Goal: Information Seeking & Learning: Learn about a topic

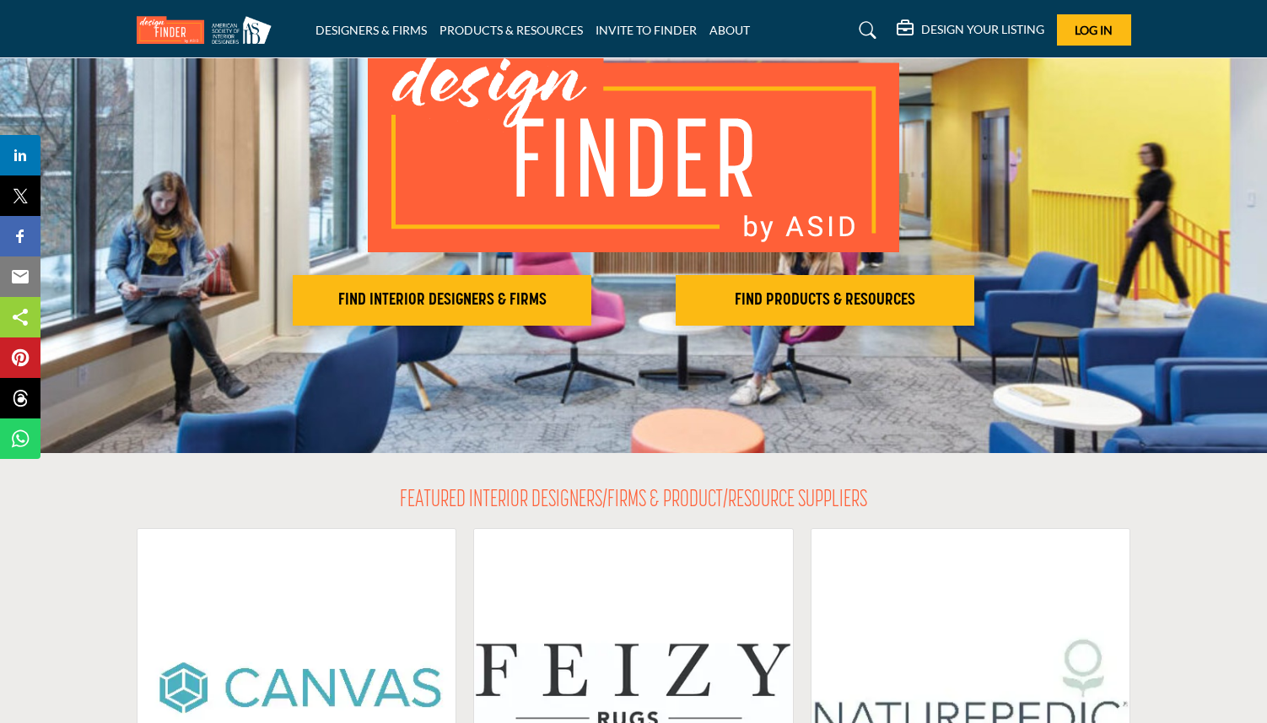
scroll to position [157, 0]
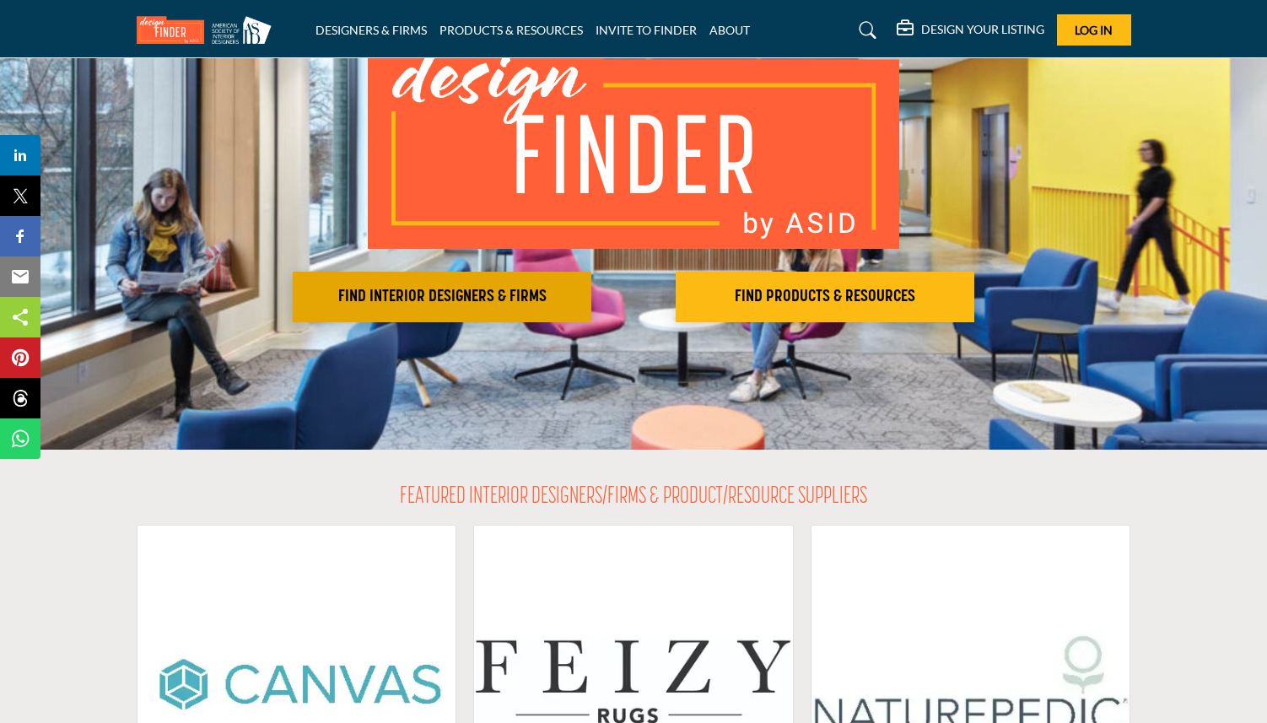
click at [516, 304] on h2 "FIND INTERIOR DESIGNERS & FIRMS" at bounding box center [442, 297] width 289 height 20
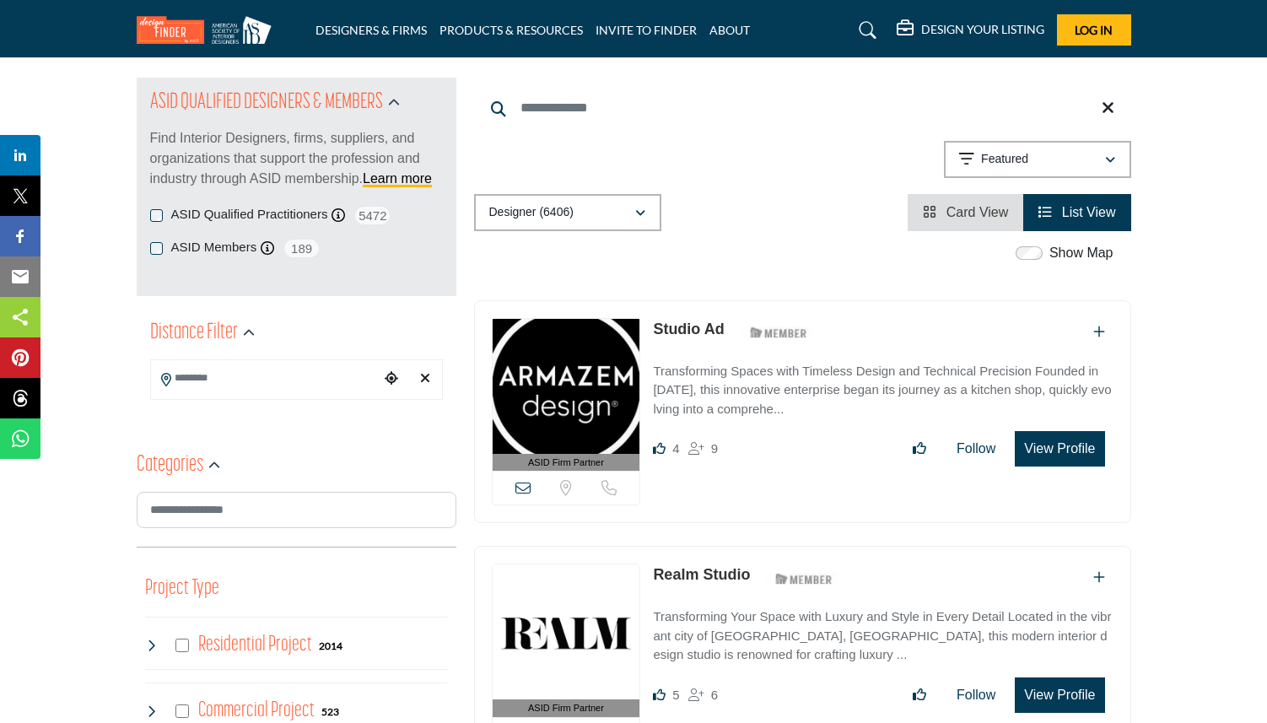
scroll to position [181, 0]
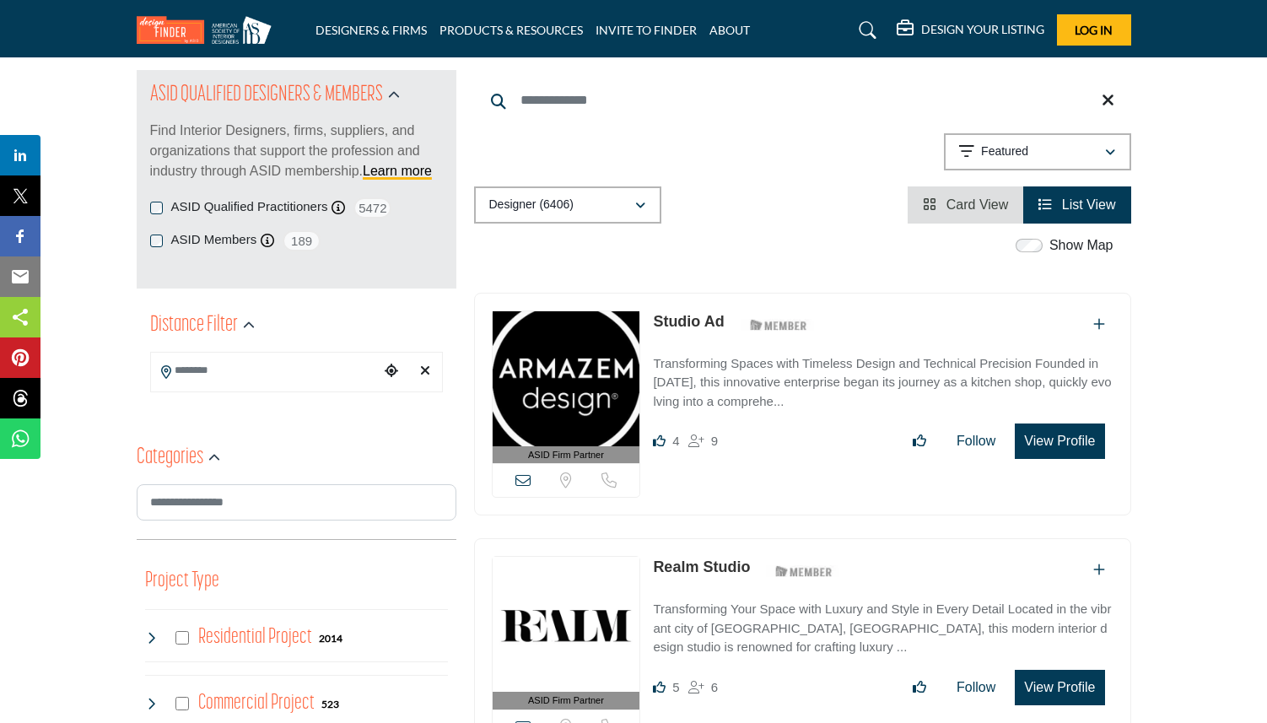
click at [289, 378] on input "Search Location" at bounding box center [265, 370] width 228 height 33
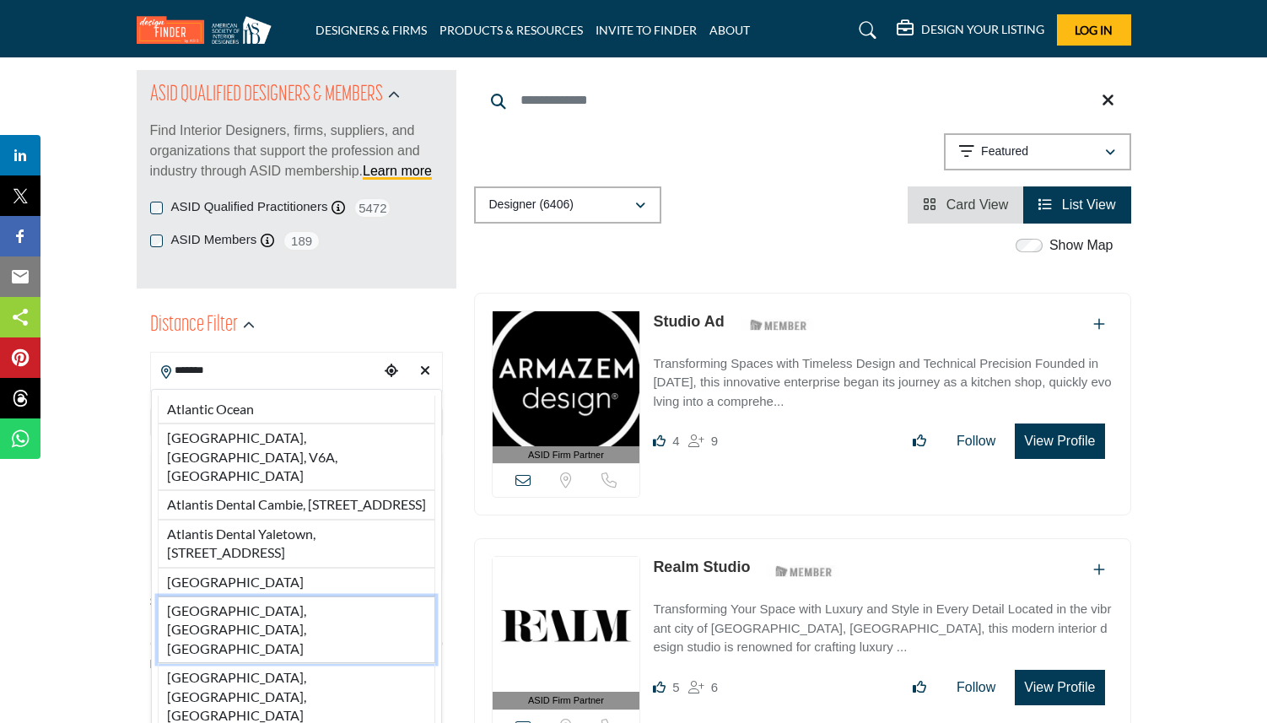
click at [205, 596] on li "Atlanta, GA, USA" at bounding box center [297, 629] width 278 height 67
type input "**********"
type input "***"
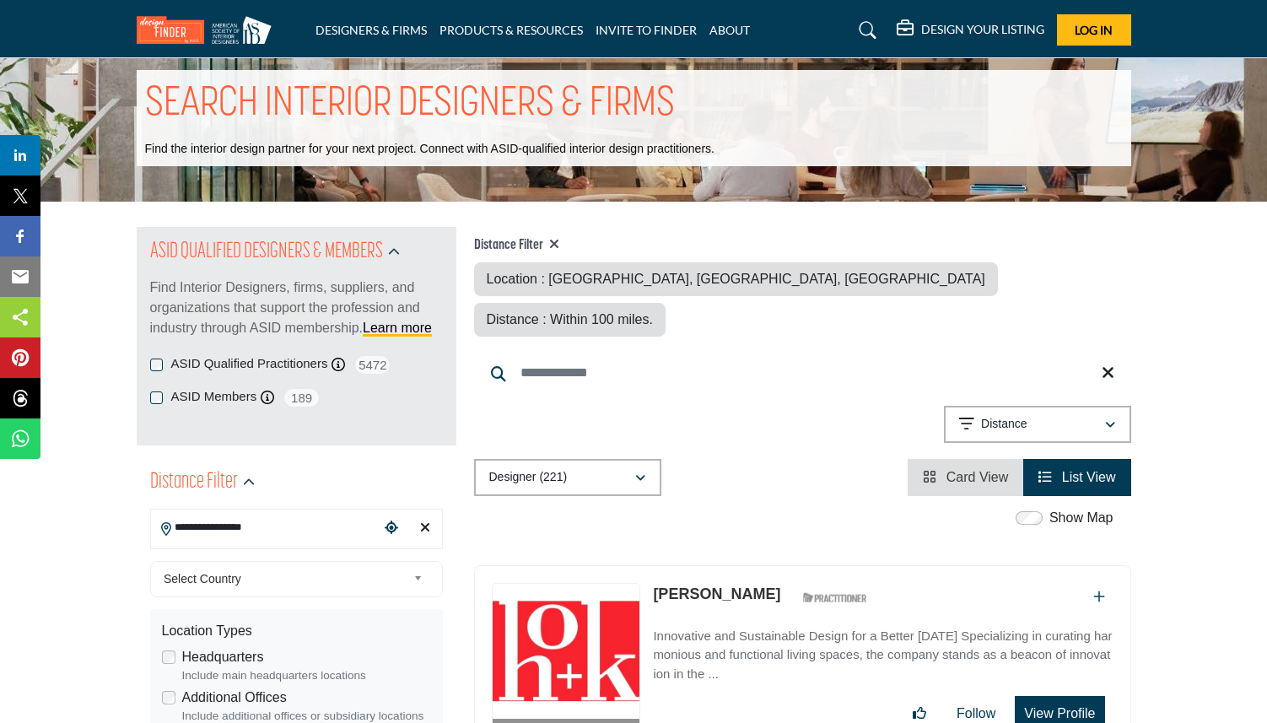
scroll to position [23, 0]
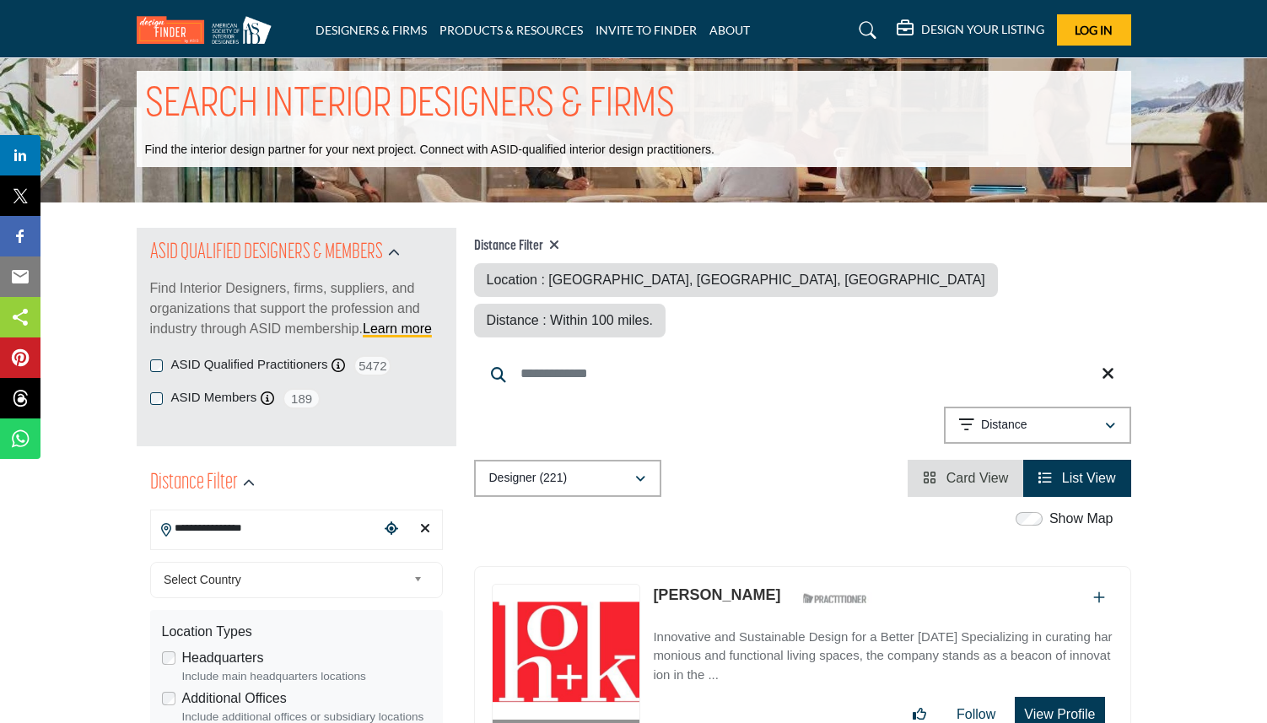
click at [1056, 471] on link "List View" at bounding box center [1077, 478] width 77 height 14
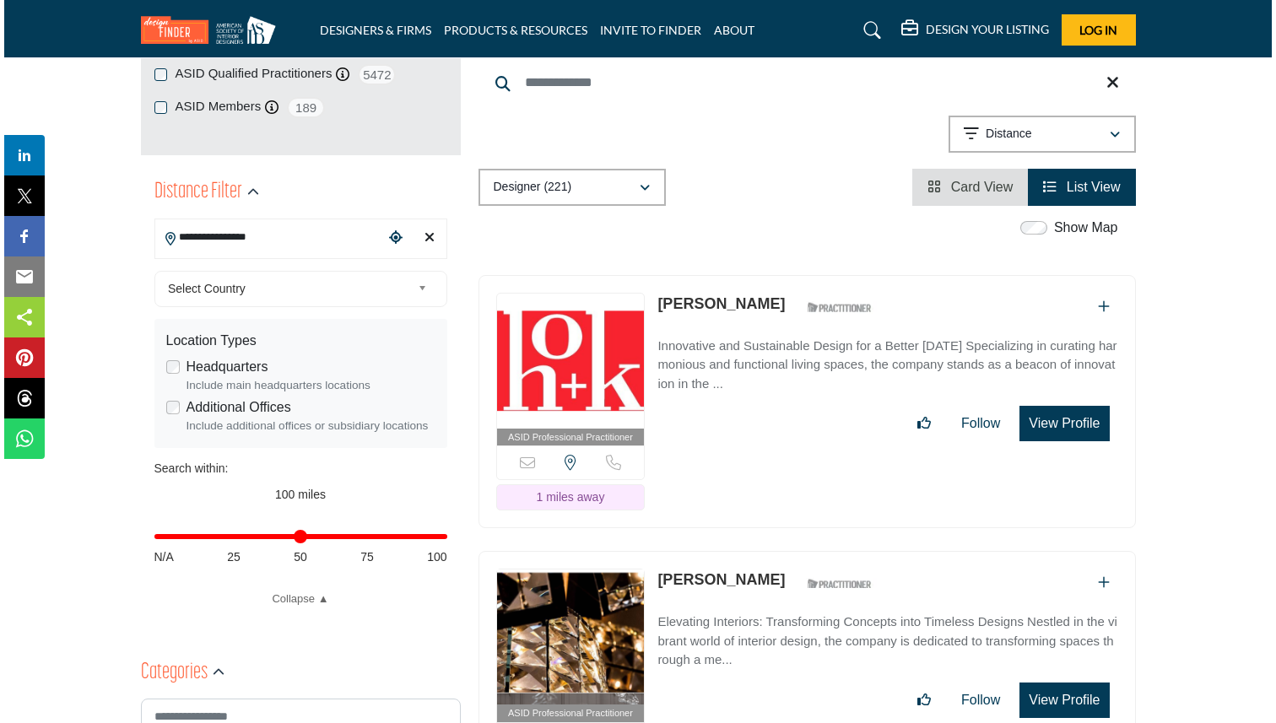
scroll to position [313, 0]
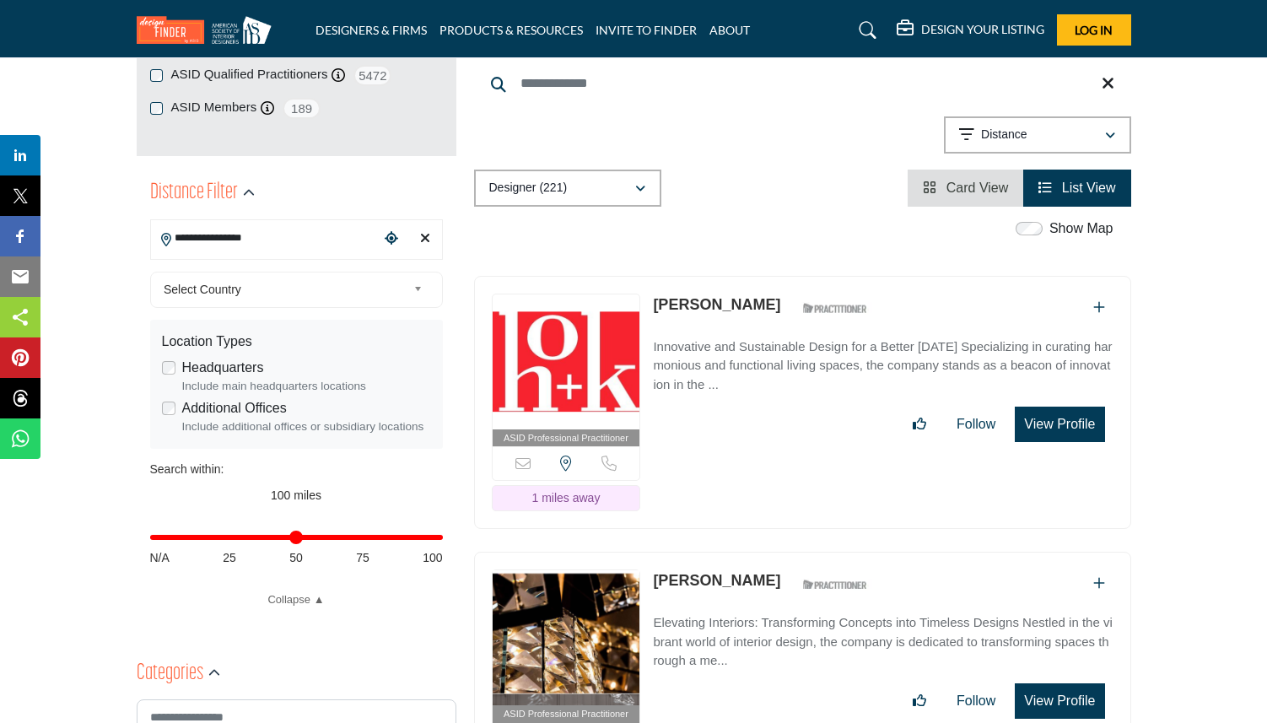
click at [1062, 407] on button "View Profile" at bounding box center [1059, 424] width 89 height 35
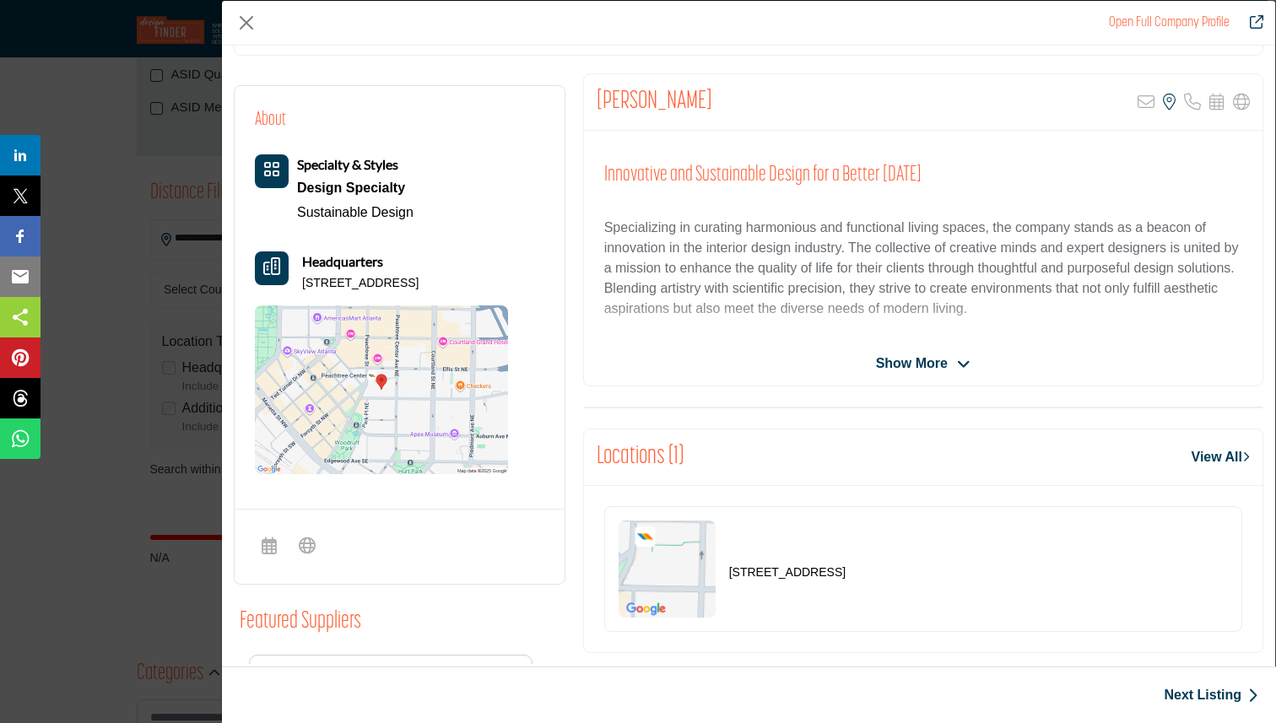
scroll to position [301, 0]
click at [940, 356] on span "Show More" at bounding box center [912, 363] width 72 height 20
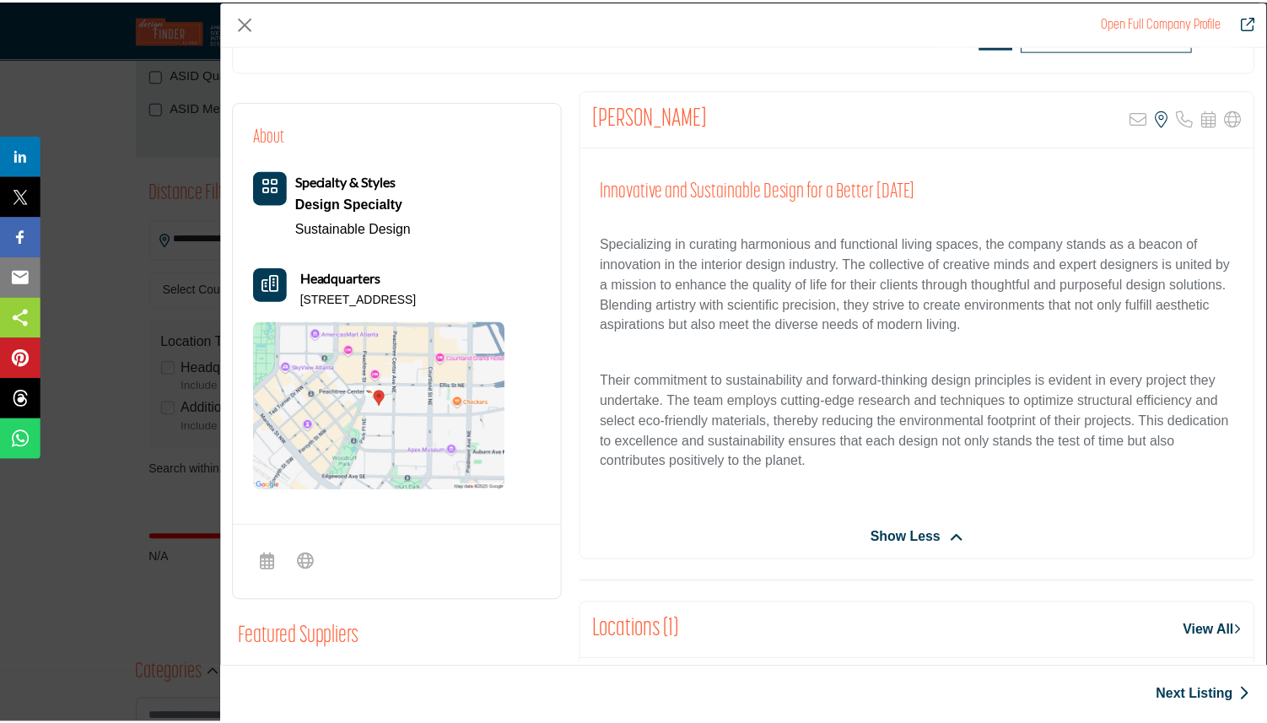
scroll to position [283, 0]
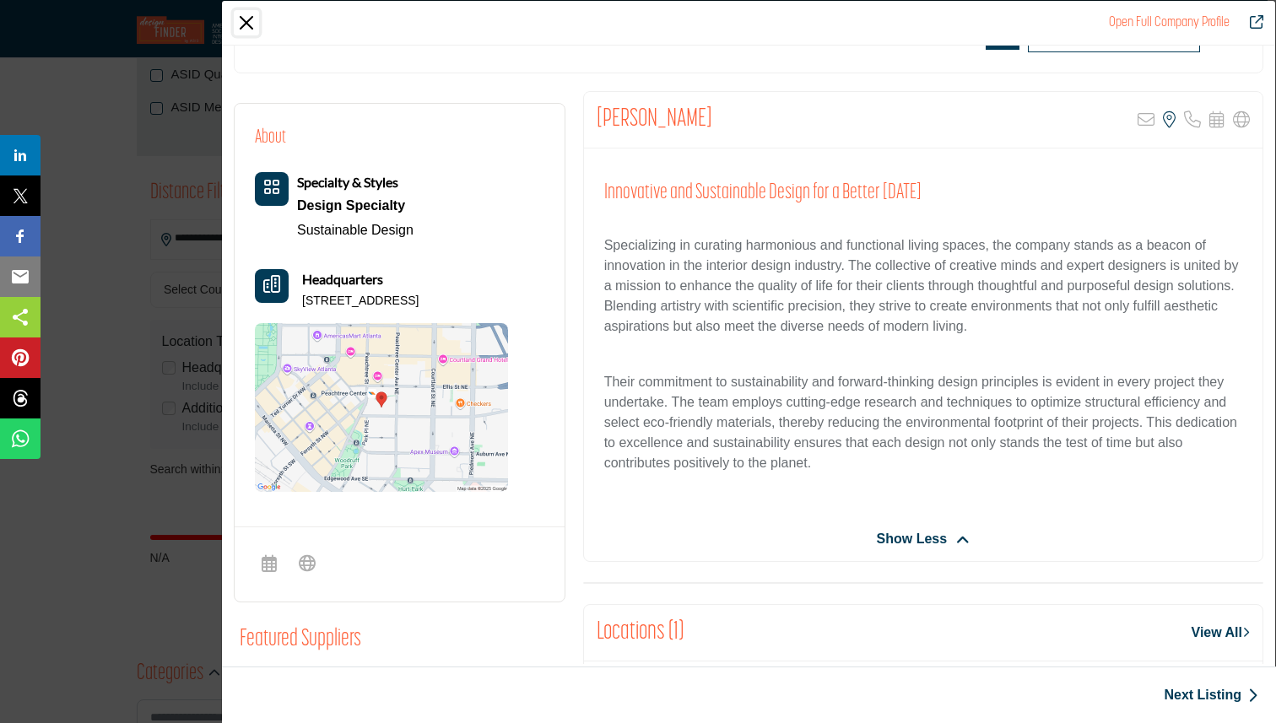
click at [243, 20] on button "Close" at bounding box center [246, 22] width 25 height 25
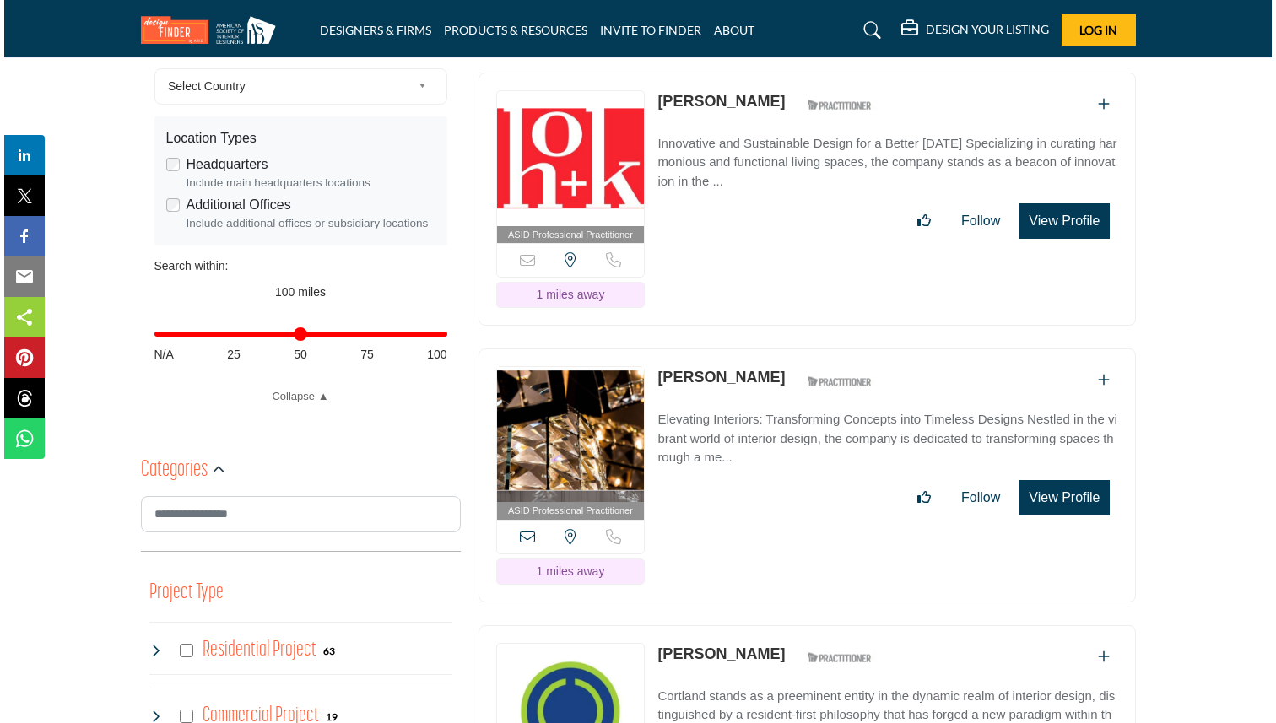
scroll to position [520, 0]
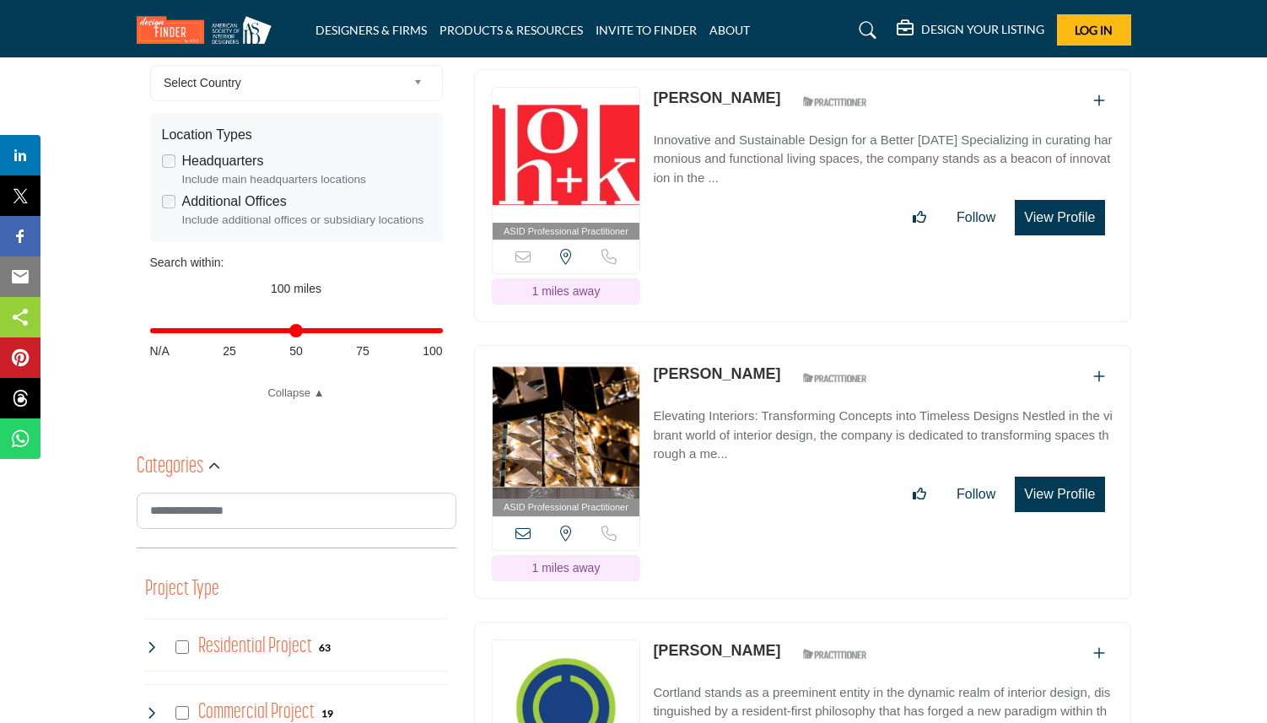
click at [1066, 477] on button "View Profile" at bounding box center [1059, 494] width 89 height 35
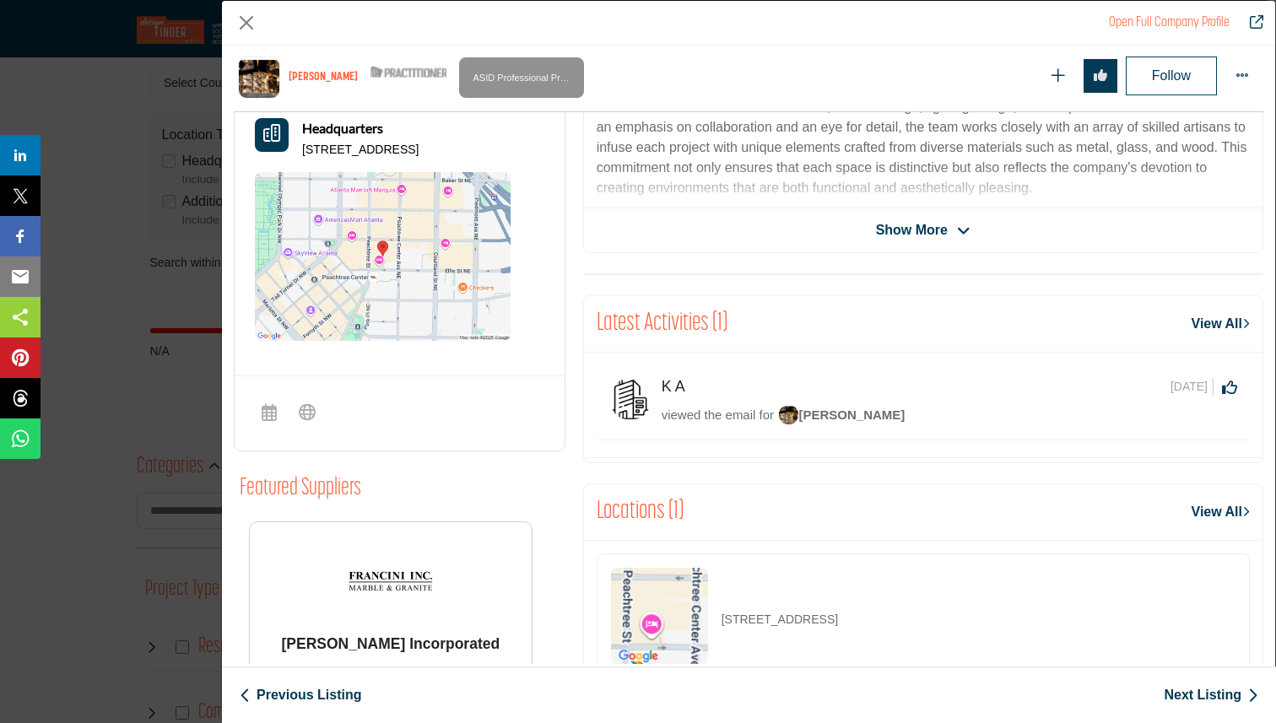
scroll to position [475, 0]
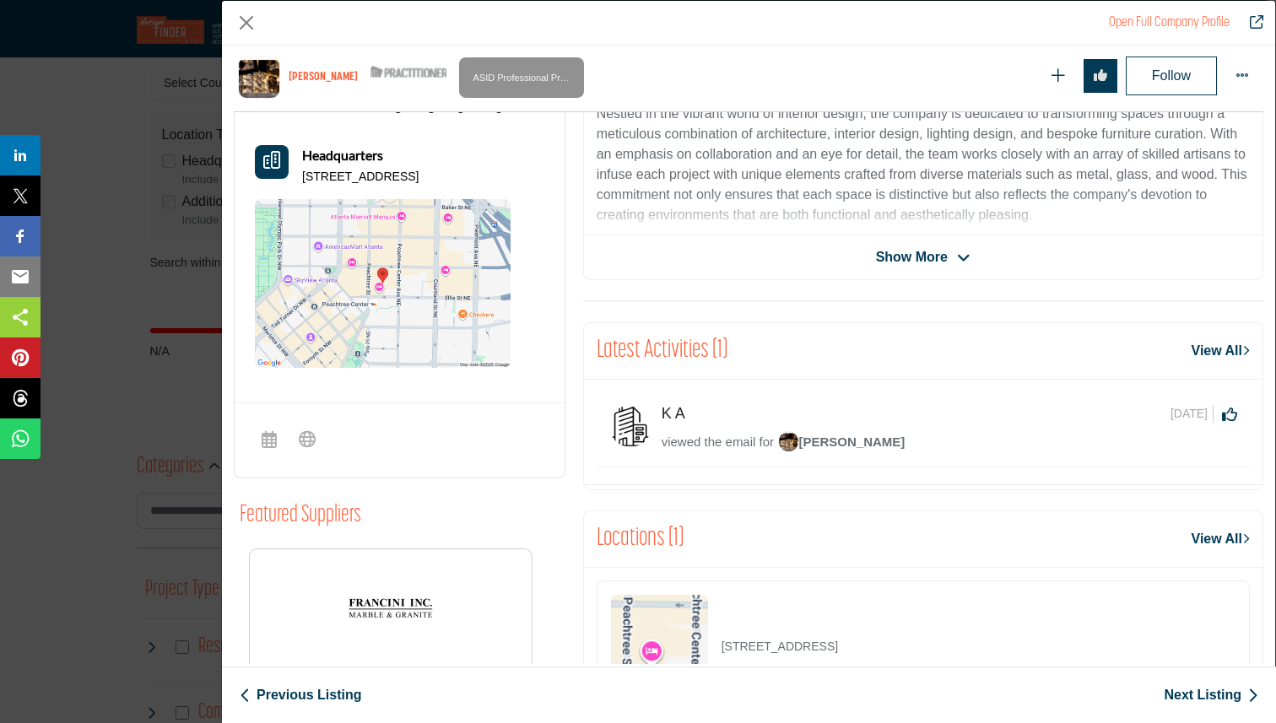
click at [863, 439] on span "[PERSON_NAME]" at bounding box center [841, 441] width 127 height 14
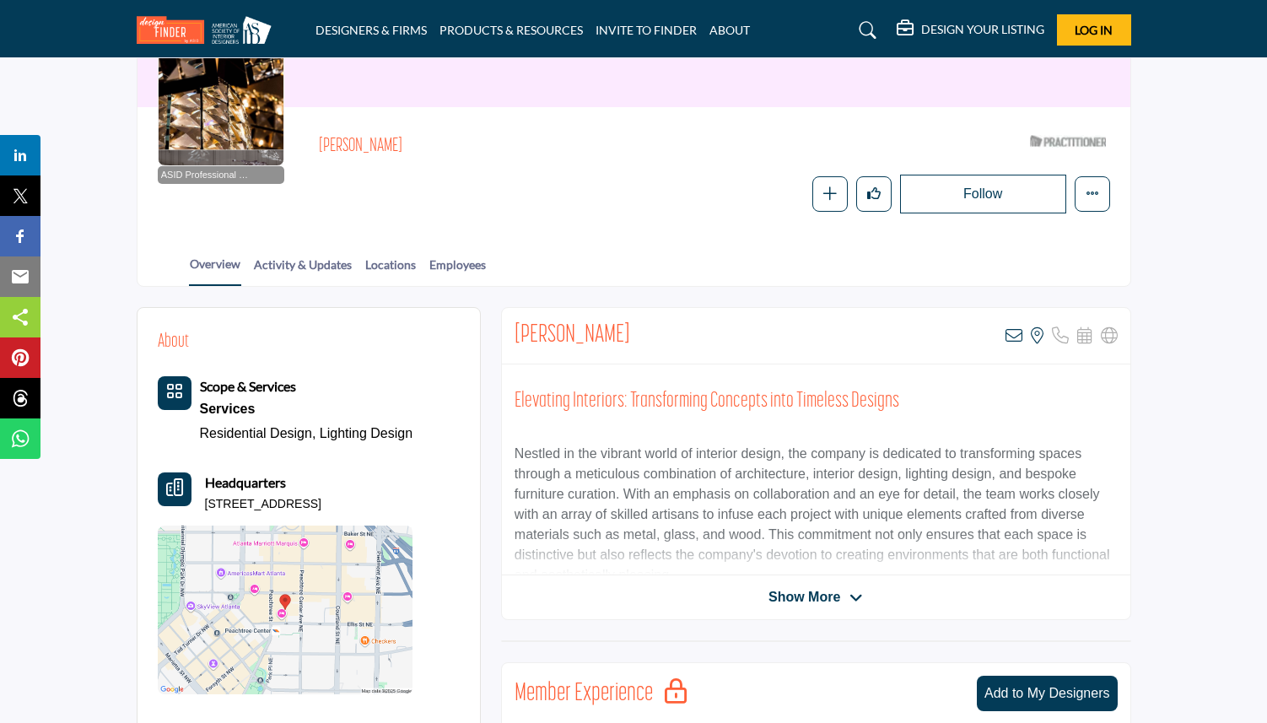
scroll to position [159, 0]
